Goal: Find specific page/section: Find specific page/section

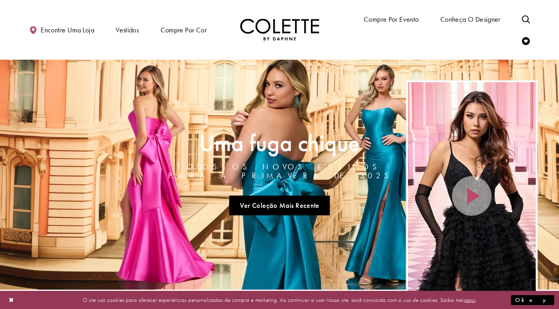
click at [529, 20] on icon "Alternar pesquisa" at bounding box center [526, 19] width 8 height 8
click at [489, 17] on input "Procurar" at bounding box center [468, 19] width 95 height 12
click at [450, 19] on input "Procurar" at bounding box center [468, 19] width 95 height 12
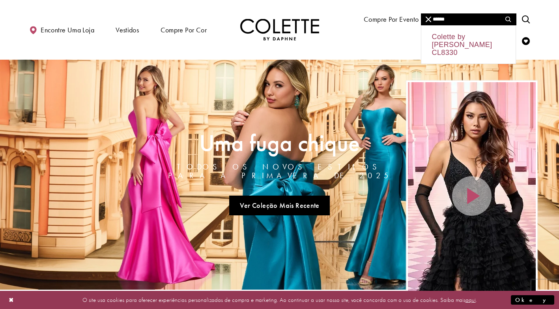
click at [449, 37] on div "Colette by [PERSON_NAME] CL8330" at bounding box center [468, 45] width 94 height 38
type input "**********"
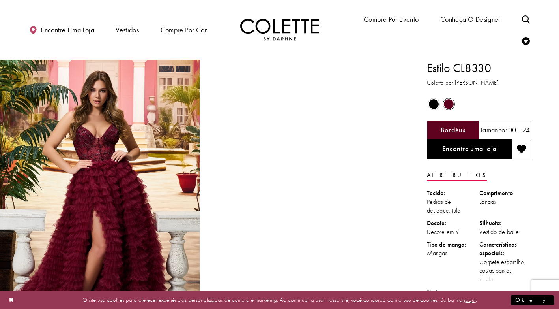
click at [435, 103] on span "O estado dos controles de cor do produto depende do tamanho escolhido" at bounding box center [434, 104] width 10 height 10
